Goal: Transaction & Acquisition: Book appointment/travel/reservation

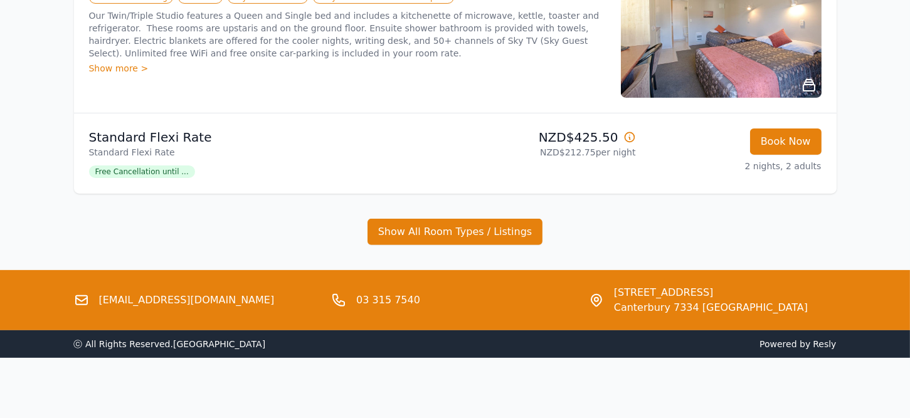
scroll to position [752, 0]
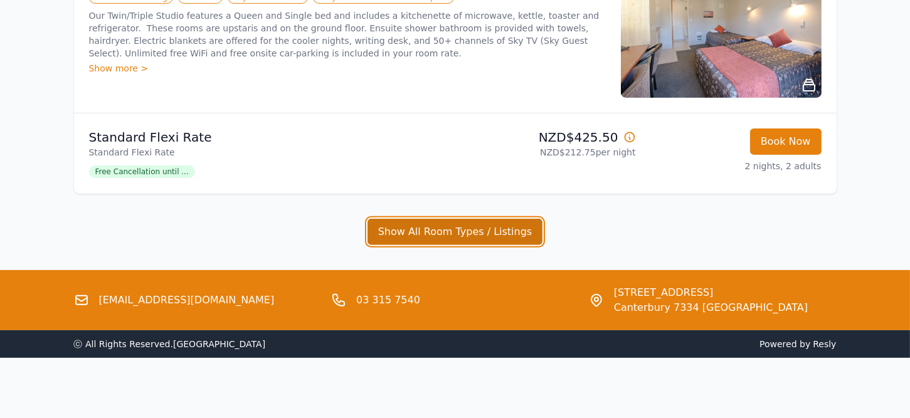
click at [445, 245] on button "Show All Room Types / Listings" at bounding box center [455, 232] width 176 height 26
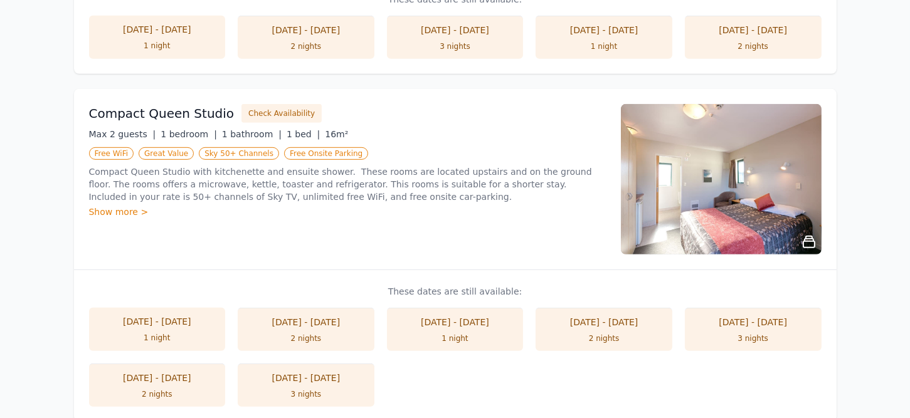
scroll to position [902, 0]
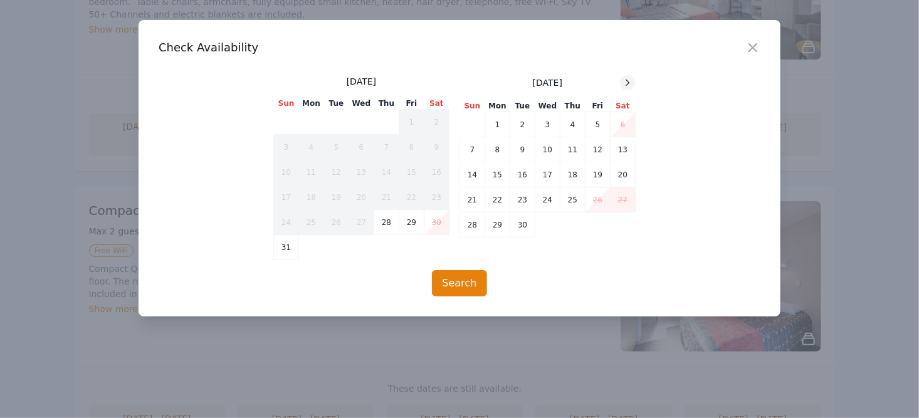
click at [628, 88] on icon at bounding box center [628, 83] width 10 height 10
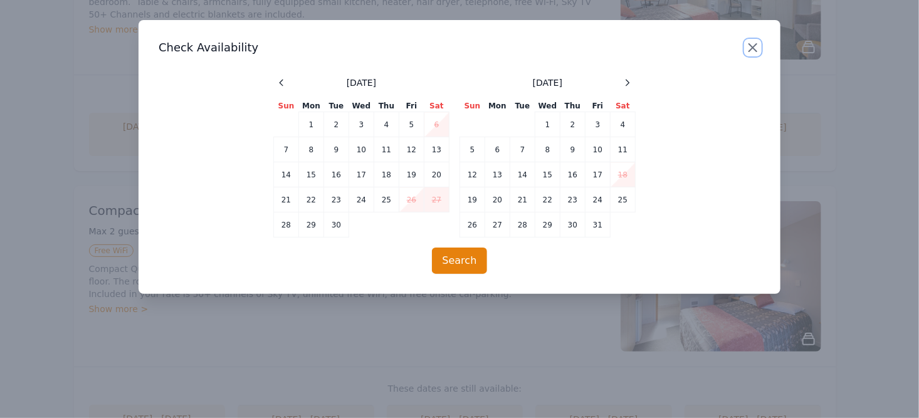
click at [750, 55] on icon "button" at bounding box center [753, 47] width 15 height 15
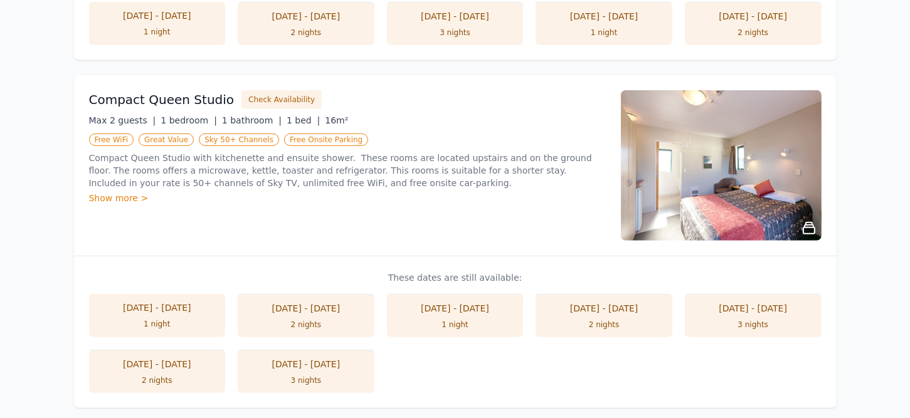
scroll to position [1028, 0]
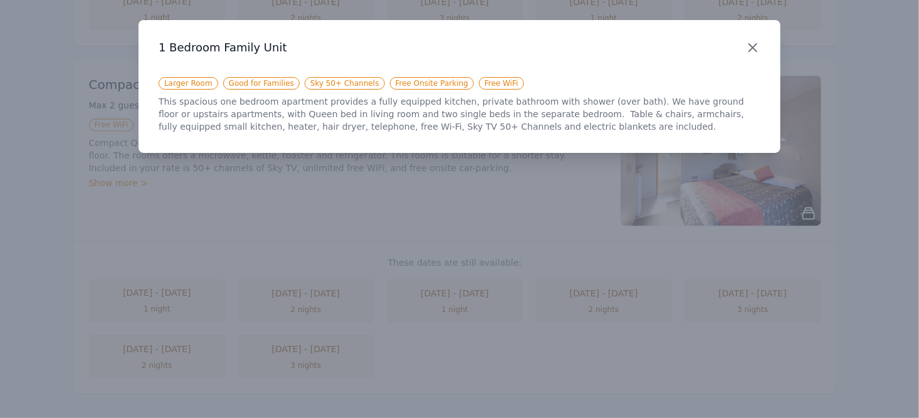
click at [748, 54] on icon "button" at bounding box center [753, 47] width 15 height 15
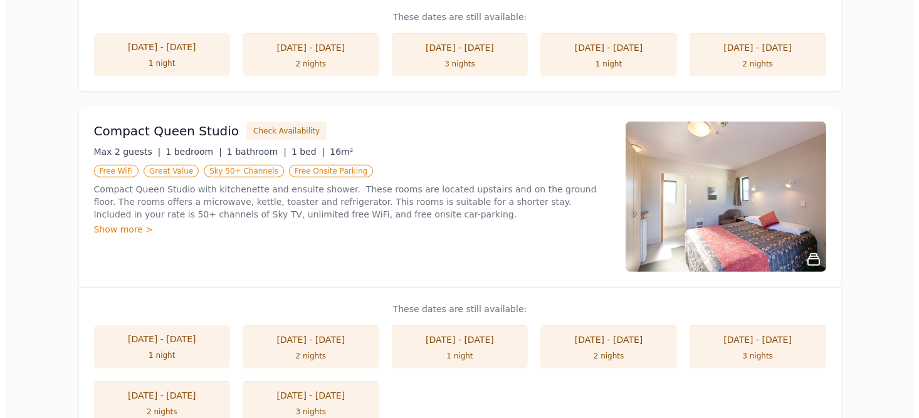
scroll to position [902, 0]
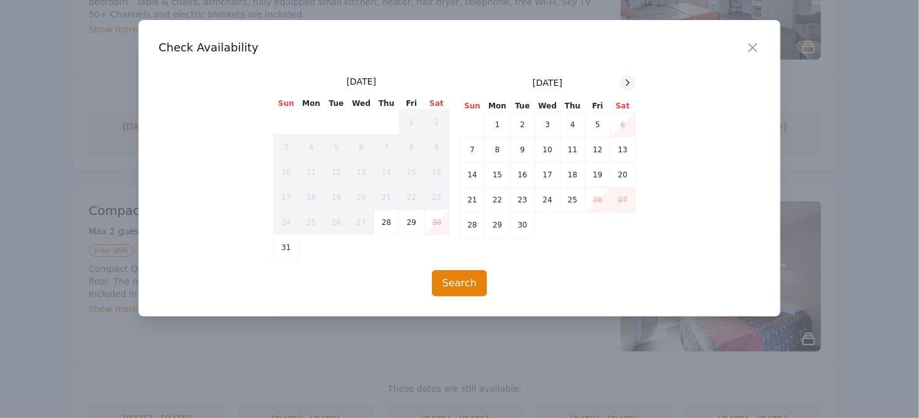
click at [626, 88] on icon at bounding box center [628, 83] width 10 height 10
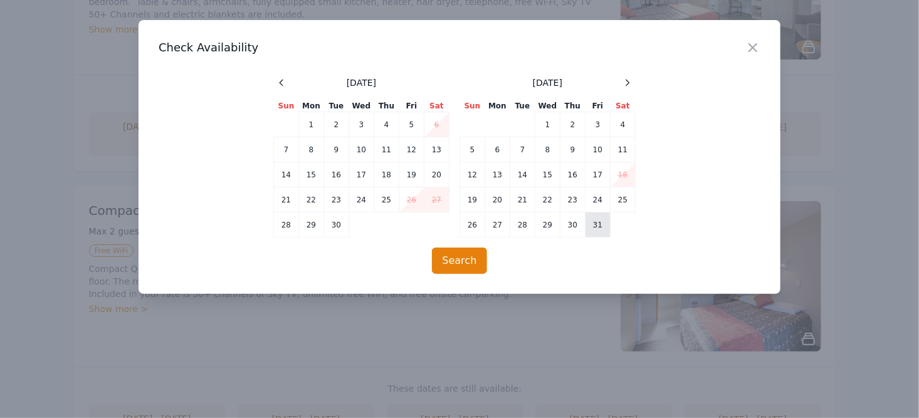
click at [596, 238] on td "31" at bounding box center [598, 225] width 25 height 25
click at [625, 88] on icon at bounding box center [628, 83] width 10 height 10
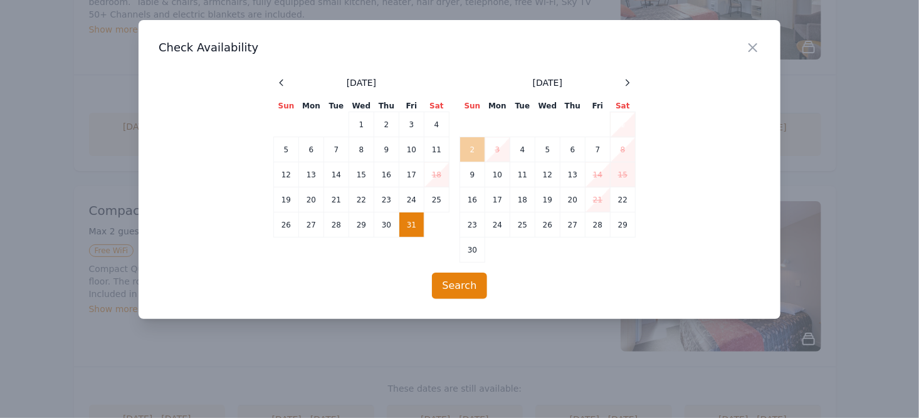
click at [473, 162] on td "2" at bounding box center [472, 149] width 25 height 25
click at [449, 299] on button "Search" at bounding box center [460, 286] width 56 height 26
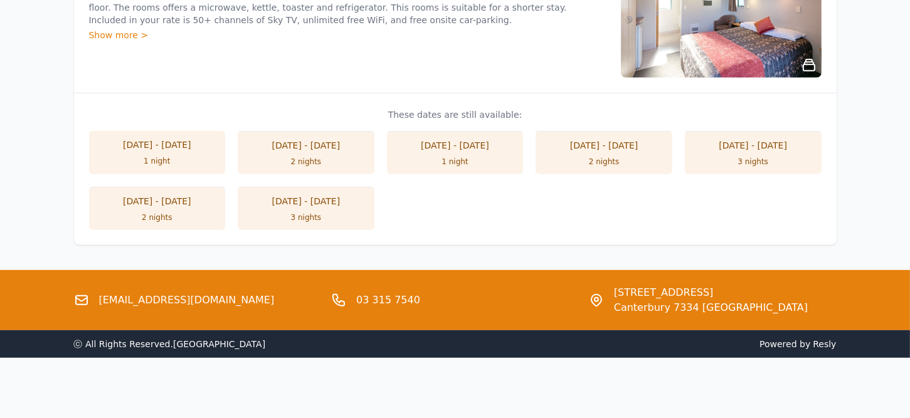
scroll to position [1337, 0]
